Goal: Transaction & Acquisition: Book appointment/travel/reservation

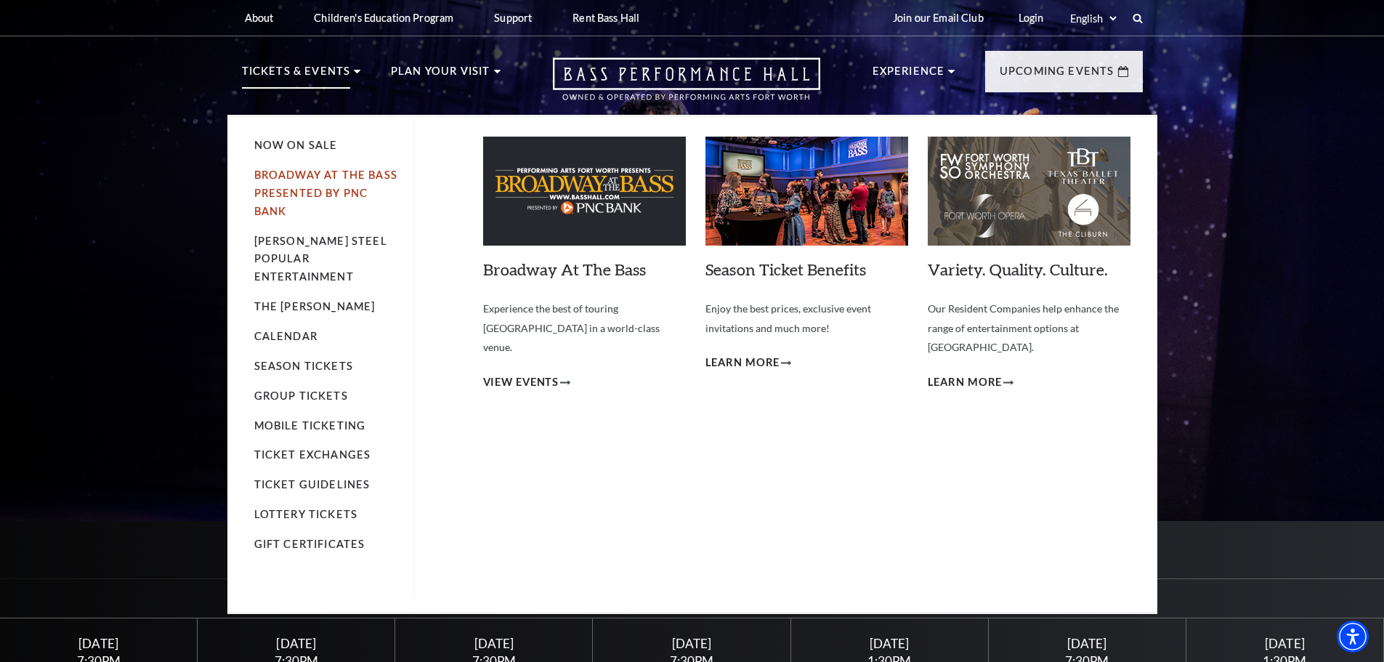
click at [313, 176] on link "Broadway At The Bass presented by PNC Bank" at bounding box center [325, 192] width 143 height 49
click at [314, 138] on li "Now On Sale" at bounding box center [326, 146] width 145 height 18
click at [316, 143] on link "Now On Sale" at bounding box center [296, 145] width 84 height 12
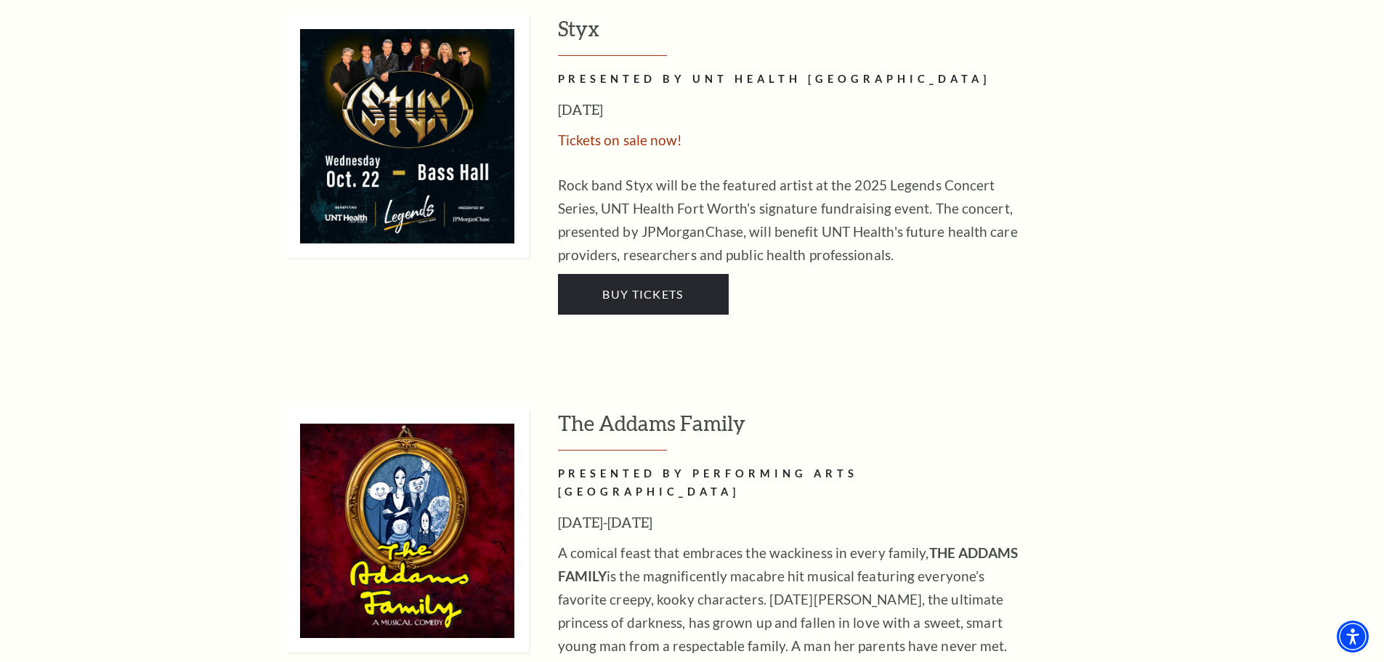
scroll to position [3050, 0]
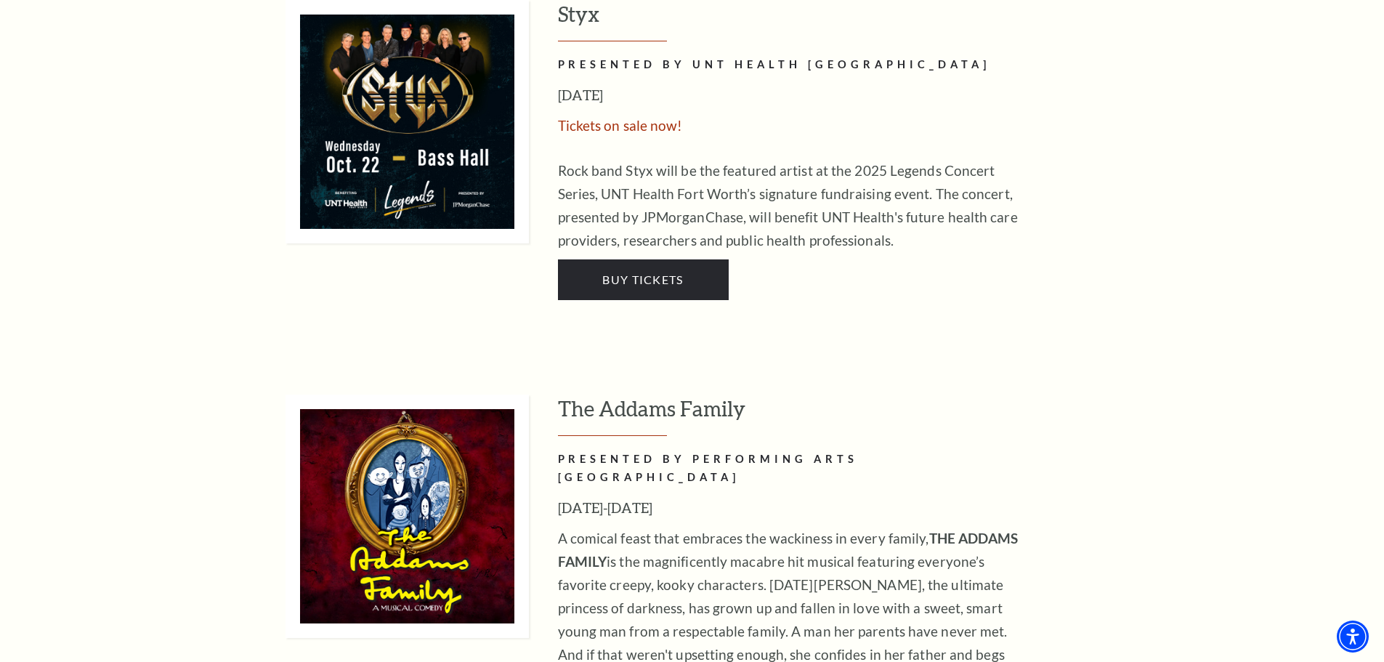
click at [478, 442] on img at bounding box center [406, 515] width 243 height 243
